Goal: Task Accomplishment & Management: Use online tool/utility

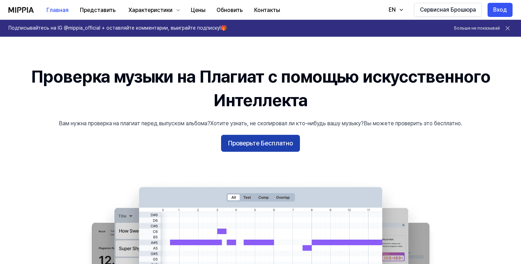
click at [242, 143] on ya-tr-span "Проверьте Бесплатно" at bounding box center [260, 143] width 65 height 10
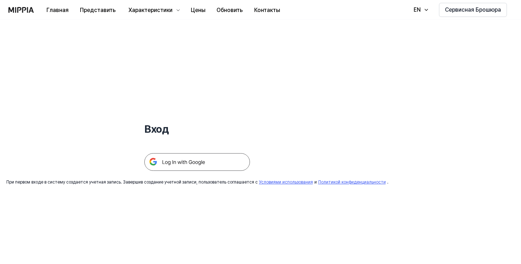
click at [193, 160] on img at bounding box center [197, 162] width 106 height 18
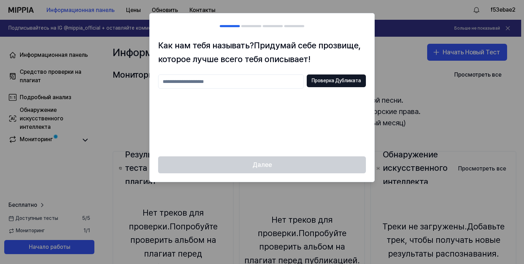
click at [256, 81] on input "text" at bounding box center [231, 81] width 146 height 14
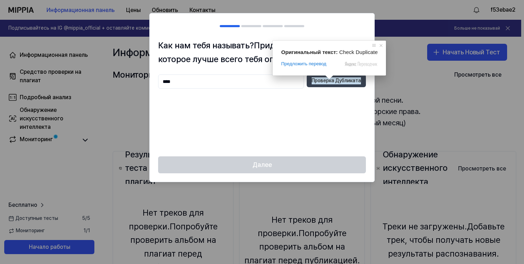
type input "****"
click at [326, 80] on ya-tr-span "Проверка Дубликата" at bounding box center [336, 80] width 49 height 7
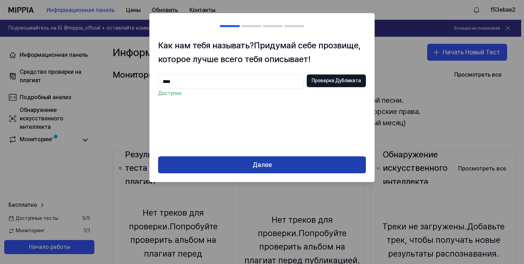
click at [274, 159] on button "Далее" at bounding box center [262, 164] width 208 height 17
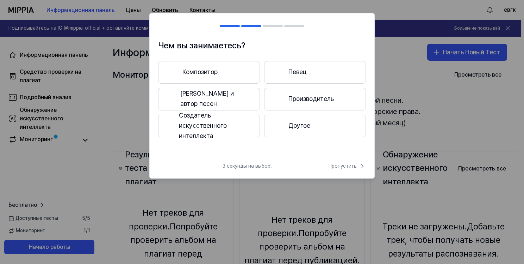
click at [285, 119] on button "Другое" at bounding box center [315, 126] width 102 height 23
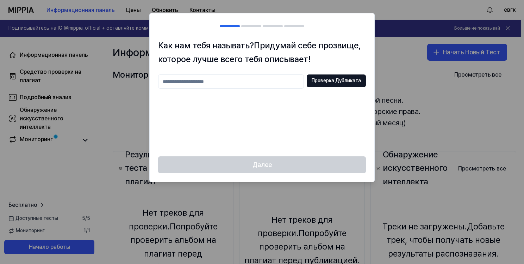
click at [237, 83] on input "text" at bounding box center [231, 81] width 146 height 14
type input "*****"
click at [326, 81] on ya-tr-span "Проверка Дубликата" at bounding box center [336, 80] width 49 height 7
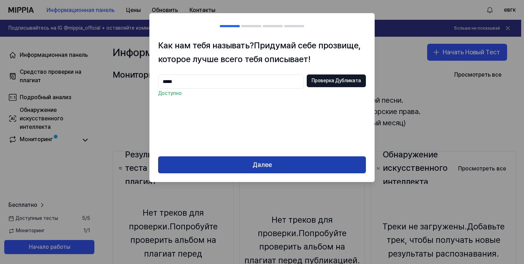
click at [268, 168] on ya-tr-span "Далее" at bounding box center [262, 165] width 19 height 10
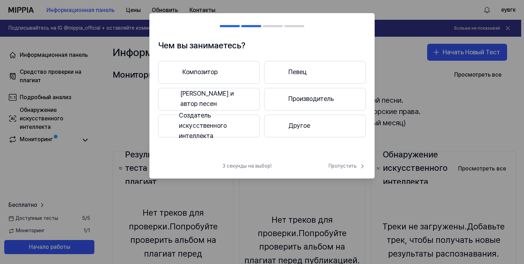
click at [311, 122] on button "Другое" at bounding box center [315, 126] width 102 height 23
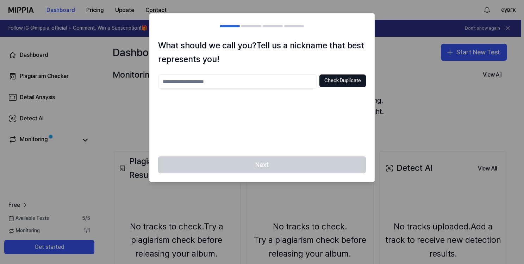
click at [254, 82] on input "text" at bounding box center [237, 81] width 159 height 14
type input "****"
click at [327, 84] on ya-tr-span "Check Duplicate" at bounding box center [342, 80] width 37 height 7
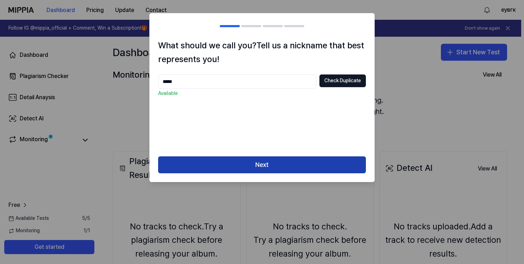
click at [279, 159] on button "Next" at bounding box center [262, 164] width 208 height 17
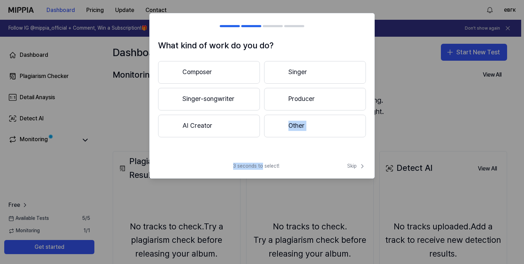
drag, startPoint x: 263, startPoint y: 160, endPoint x: 262, endPoint y: 154, distance: 6.8
click at [262, 154] on div "What kind of work do you do? Composer Singer Singer-songwriter Producer AI Crea…" at bounding box center [261, 95] width 225 height 165
click at [261, 154] on div "What kind of work do you do? Composer Singer Singer-songwriter Producer AI Crea…" at bounding box center [262, 98] width 225 height 118
click at [302, 123] on button "Other" at bounding box center [315, 126] width 102 height 23
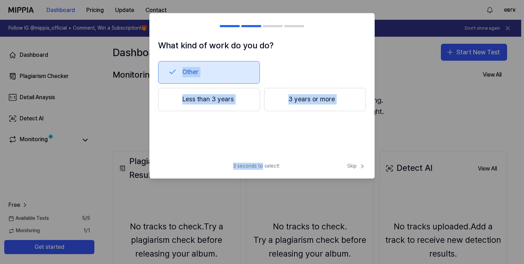
click at [242, 122] on div "Other Less than 3 years 3 years or more" at bounding box center [262, 97] width 208 height 73
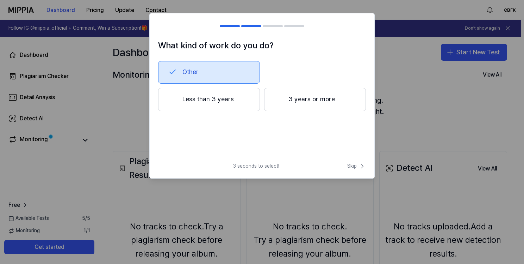
click at [285, 103] on button "3 years or more" at bounding box center [315, 99] width 102 height 23
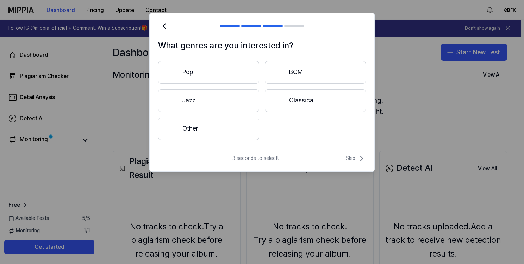
click at [240, 123] on button "Other" at bounding box center [208, 128] width 101 height 23
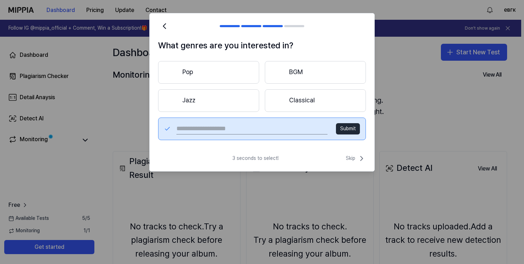
click at [230, 73] on button "Pop" at bounding box center [208, 72] width 101 height 23
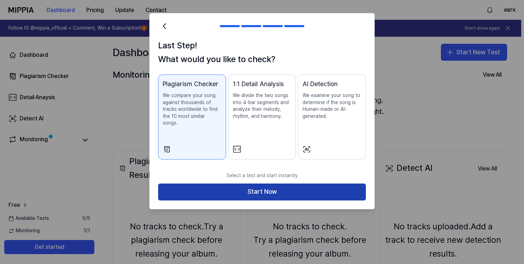
click at [307, 187] on button "Start Now" at bounding box center [262, 191] width 208 height 17
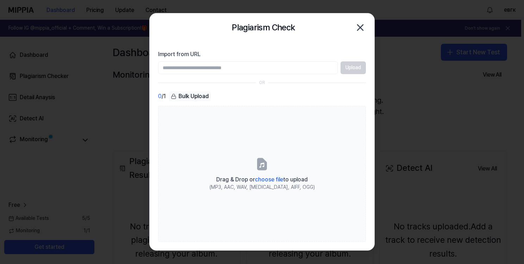
click at [210, 68] on input "Import from URL" at bounding box center [248, 67] width 180 height 13
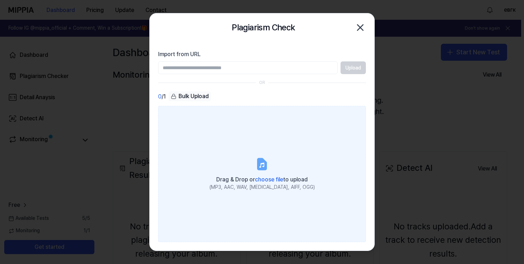
click at [259, 155] on label "Drag & Drop or choose file to upload (MP3, AAC, WAV, FLAC, AIFF, OGG)" at bounding box center [262, 174] width 208 height 136
click at [0, 0] on input "Drag & Drop or choose file to upload (MP3, AAC, WAV, FLAC, AIFF, OGG)" at bounding box center [0, 0] width 0 height 0
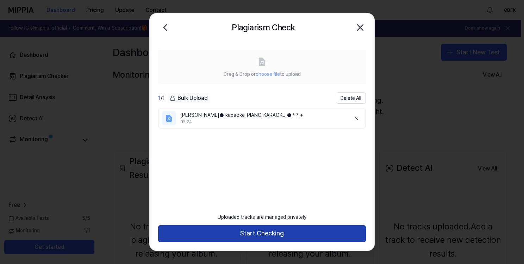
click at [265, 231] on button "Start Checking" at bounding box center [262, 233] width 208 height 17
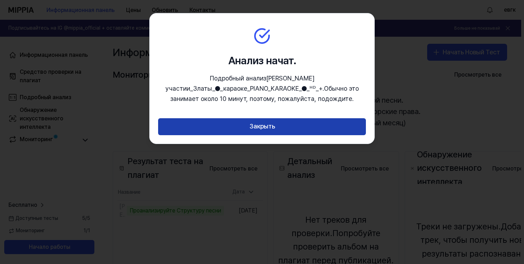
click at [328, 124] on button "Закрыть" at bounding box center [262, 126] width 208 height 17
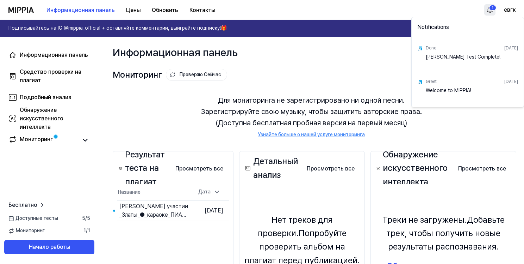
click at [489, 12] on html "Информационная панель Цены Обновить Контакты 1 евгк Подписывайтесь на IG @mippi…" at bounding box center [262, 132] width 524 height 264
click at [74, 171] on html "Информационная панель Цены Обновить Контакты евгк Подписывайтесь на IG @mippia_…" at bounding box center [262, 132] width 524 height 264
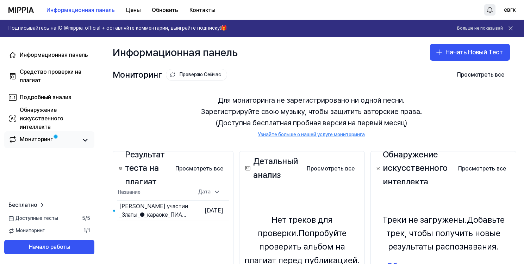
click at [45, 143] on div "Мониторинг" at bounding box center [36, 140] width 33 height 10
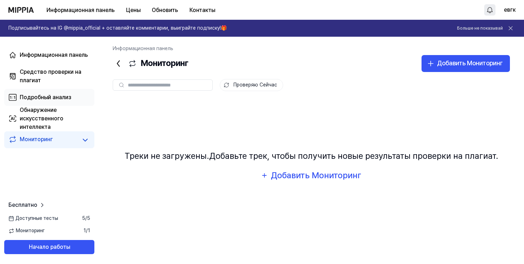
click at [56, 94] on ya-tr-span "Подробный анализ" at bounding box center [45, 97] width 51 height 7
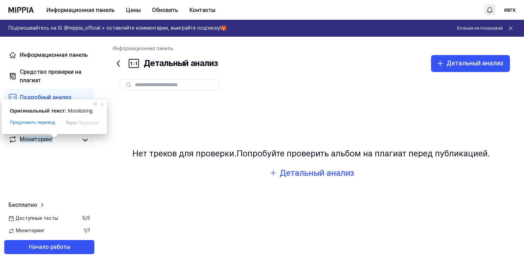
click at [36, 141] on ya-tr-span "Мониторинг" at bounding box center [36, 139] width 33 height 7
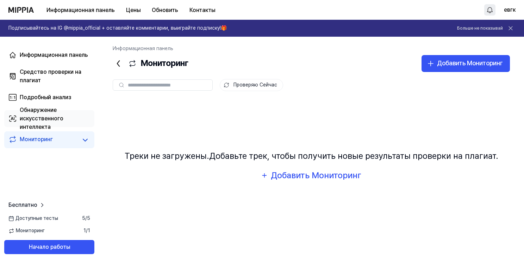
click at [45, 115] on ya-tr-span "Обнаружение искусственного интеллекта" at bounding box center [42, 118] width 44 height 24
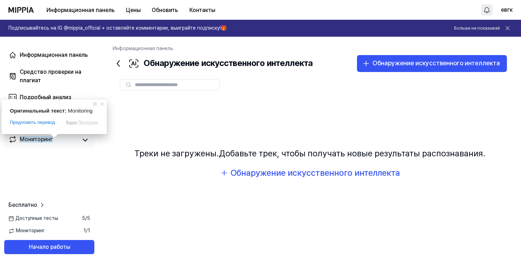
click at [33, 138] on ya-tr-span "Мониторинг" at bounding box center [36, 139] width 33 height 7
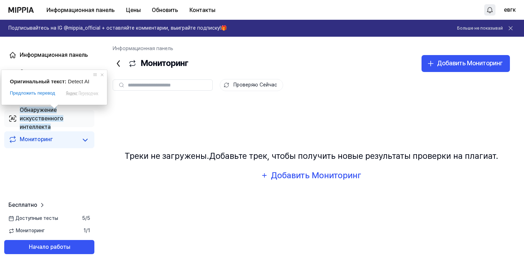
click at [39, 122] on div "Обнаружение искусственного интеллекта" at bounding box center [55, 118] width 70 height 25
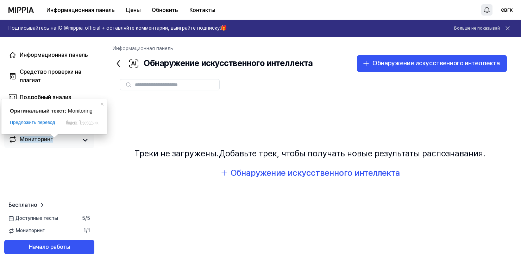
click at [41, 138] on ya-tr-span "Мониторинг" at bounding box center [36, 139] width 33 height 7
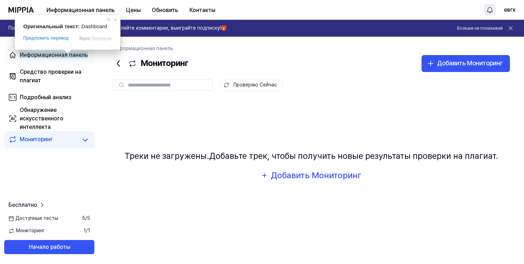
click at [64, 54] on span at bounding box center [67, 51] width 9 height 4
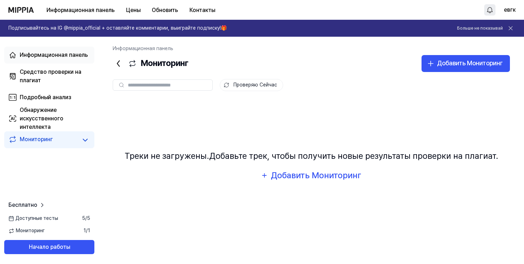
click at [45, 52] on ya-tr-span "Информационная панель" at bounding box center [54, 54] width 68 height 7
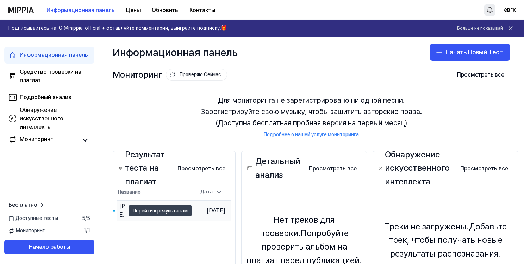
click at [159, 207] on ya-tr-span "Перейти к результатам" at bounding box center [160, 210] width 55 height 8
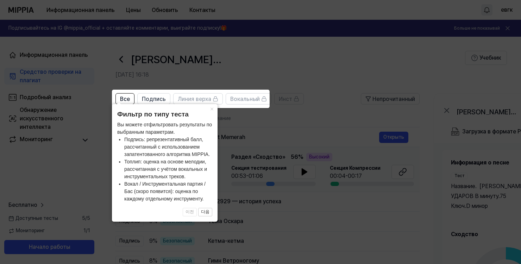
click at [210, 109] on ya-tr-span "×" at bounding box center [212, 108] width 4 height 7
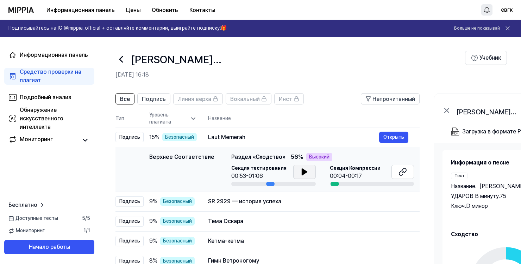
click at [303, 170] on icon at bounding box center [304, 171] width 5 height 6
click at [305, 170] on icon at bounding box center [305, 172] width 1 height 6
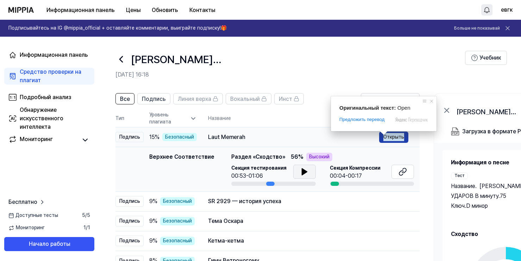
click at [391, 140] on ya-tr-span "Открыть" at bounding box center [394, 137] width 21 height 8
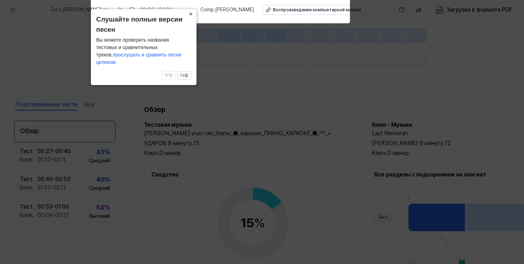
click at [192, 18] on ya-tr-span "×" at bounding box center [191, 14] width 4 height 7
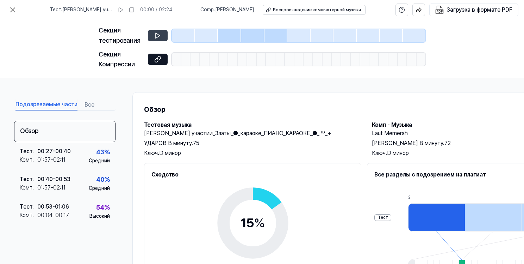
click at [159, 34] on icon at bounding box center [157, 35] width 7 height 7
click at [159, 36] on icon at bounding box center [157, 35] width 7 height 7
click at [157, 36] on icon at bounding box center [157, 35] width 7 height 7
click at [158, 34] on icon at bounding box center [158, 35] width 4 height 5
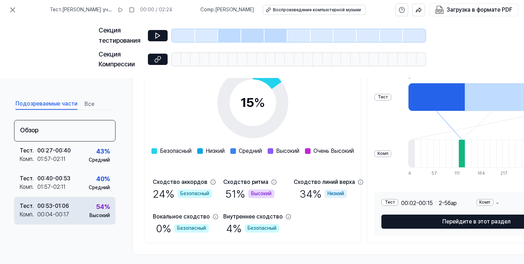
scroll to position [128, 0]
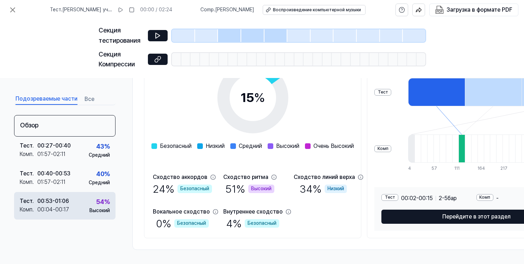
click at [82, 200] on div "Тест . 00:53 - 01:06 Комп . 00:04 - 00:17 54 % Высокий" at bounding box center [64, 205] width 101 height 27
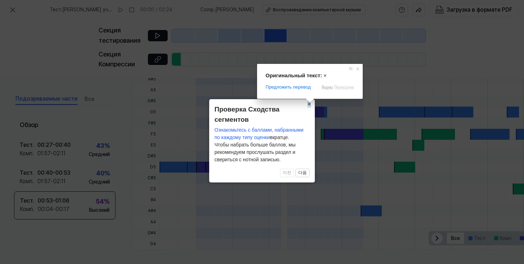
click at [310, 101] on body "Тест . Мирослава_Не_принцесса_при участии_Златы_●_караоке_ПИАНО_КАРАОКЕ_●_ᴴᴰ_+ …" at bounding box center [262, 132] width 524 height 264
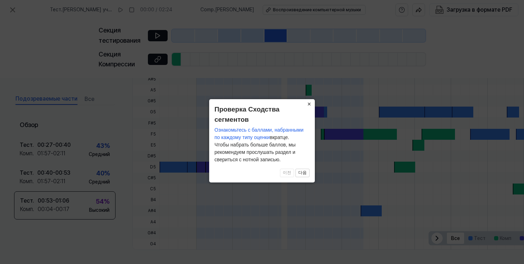
click at [307, 107] on button "×" at bounding box center [309, 104] width 11 height 10
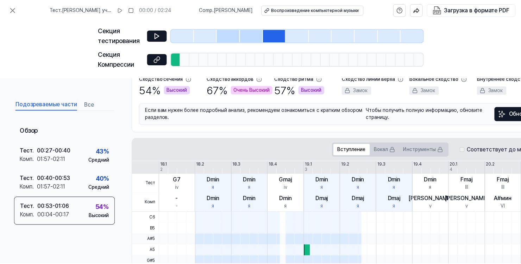
scroll to position [0, 0]
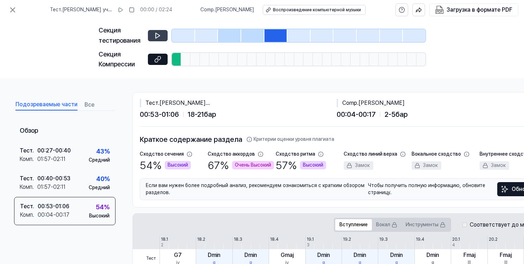
click at [156, 37] on icon at bounding box center [157, 35] width 7 height 7
click at [162, 37] on button at bounding box center [158, 35] width 20 height 11
click at [279, 10] on ya-tr-span "Воспроизведение компьютерной музыки" at bounding box center [316, 9] width 88 height 5
click at [11, 10] on icon at bounding box center [12, 10] width 8 height 8
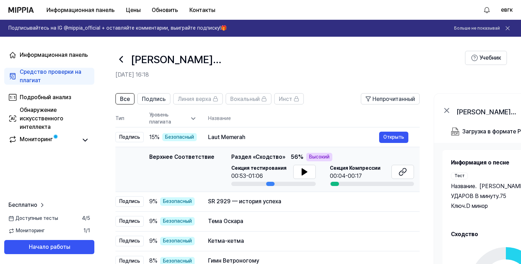
click at [333, 182] on div at bounding box center [335, 183] width 8 height 4
click at [304, 173] on icon at bounding box center [305, 171] width 8 height 8
click at [402, 169] on icon at bounding box center [403, 171] width 8 height 8
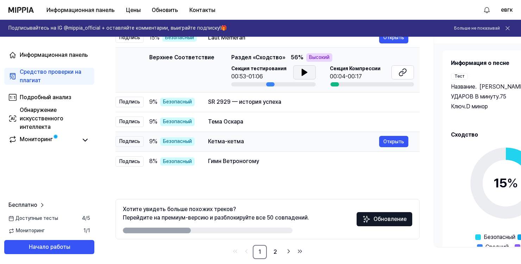
scroll to position [109, 0]
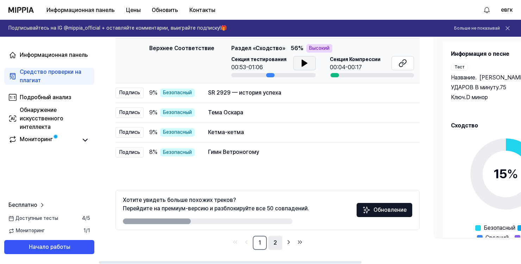
click at [274, 242] on link "2" at bounding box center [275, 242] width 14 height 14
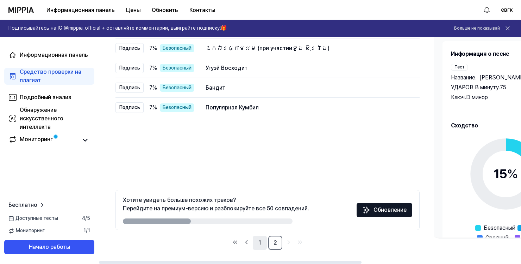
click at [261, 242] on link "1" at bounding box center [260, 242] width 14 height 14
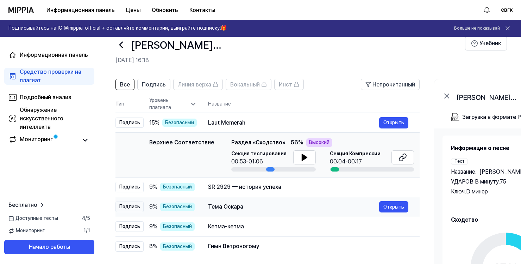
scroll to position [0, 0]
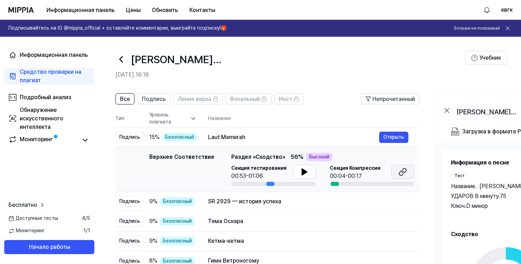
click at [409, 173] on button at bounding box center [403, 172] width 23 height 14
click at [39, 142] on ya-tr-span "Мониторинг" at bounding box center [36, 139] width 33 height 7
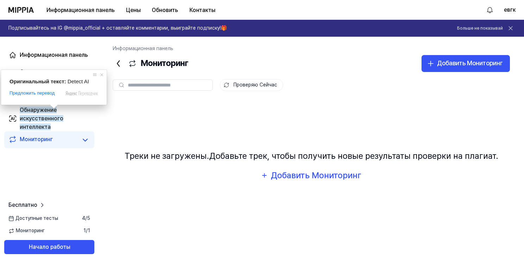
click at [61, 175] on div "Информационная панель Средство проверки на плагиат Подробный анализ Обнаружение…" at bounding box center [49, 150] width 99 height 227
